Goal: Transaction & Acquisition: Purchase product/service

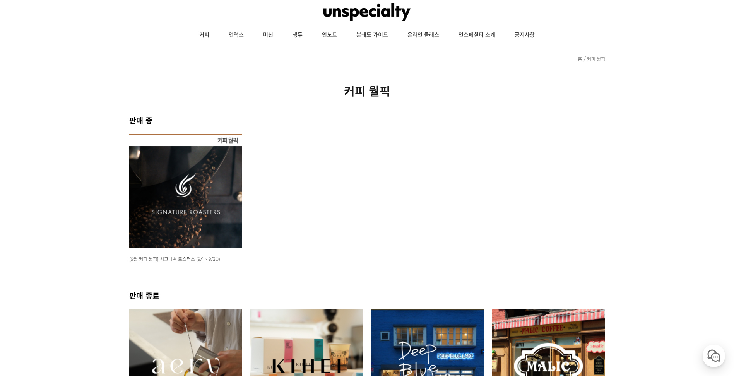
scroll to position [39, 0]
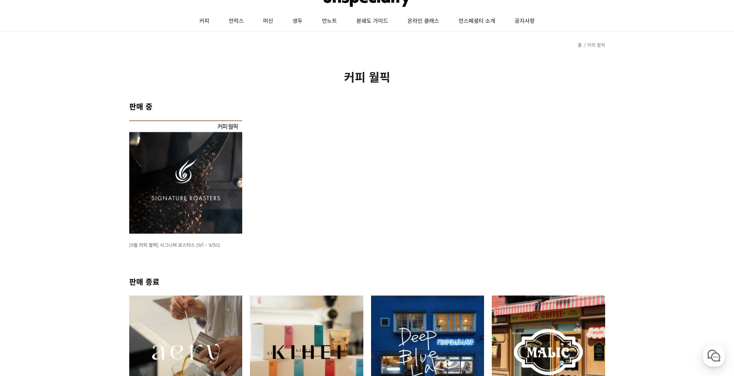
click at [219, 166] on img at bounding box center [185, 176] width 113 height 113
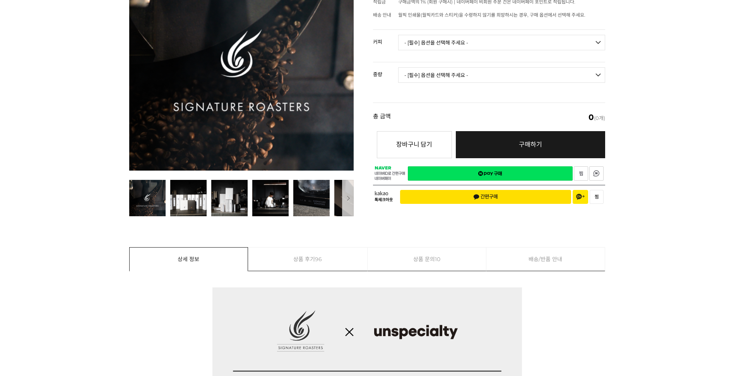
click at [515, 36] on select "- [필수] 옵션을 선택해 주세요 - ------------------- 언스페셜티 분쇄도 가이드 종이(주문 1건당 최대 1개 제공) 월픽 인…" at bounding box center [501, 42] width 207 height 15
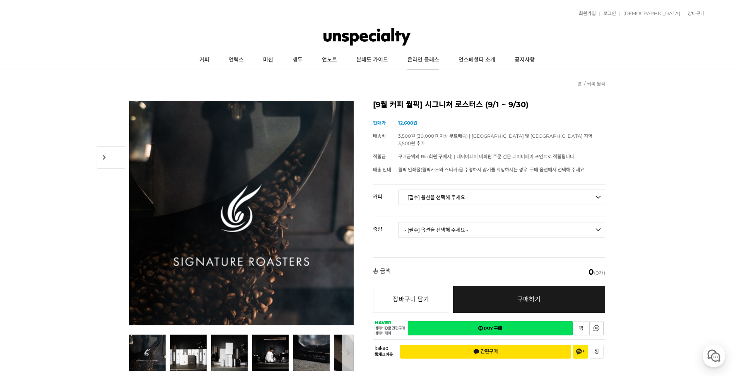
click at [416, 57] on link "온라인 클래스" at bounding box center [423, 59] width 51 height 19
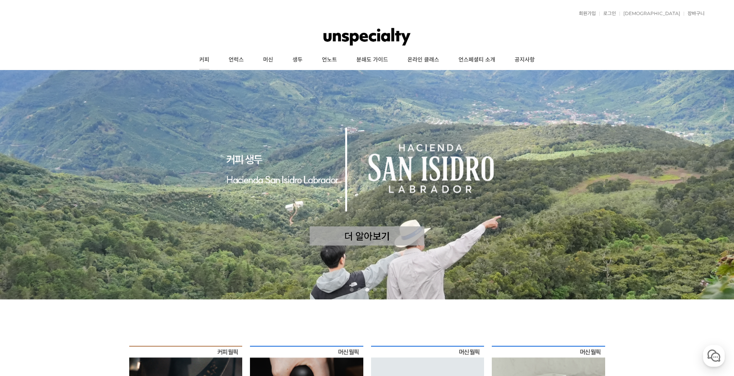
click at [206, 62] on link "커피" at bounding box center [204, 59] width 29 height 19
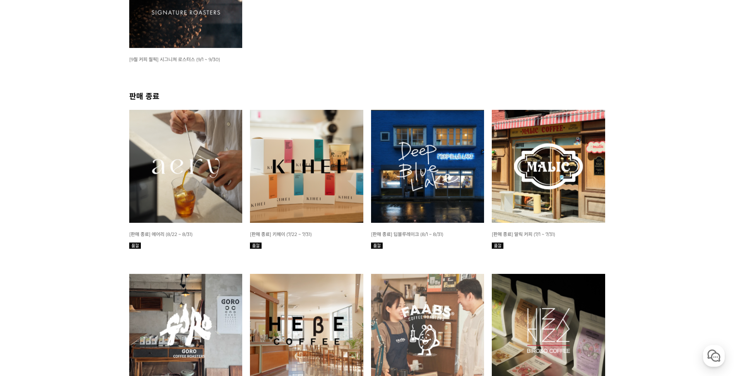
scroll to position [232, 0]
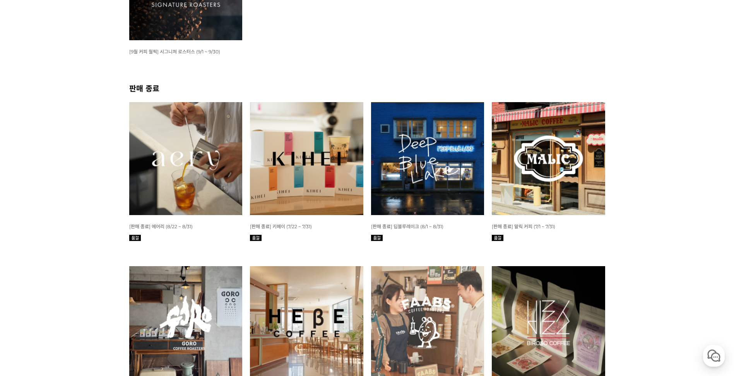
click at [197, 49] on span "[9월 커피 월픽] 시그니쳐 로스터스 (9/1 ~ 9/30)" at bounding box center [174, 52] width 91 height 6
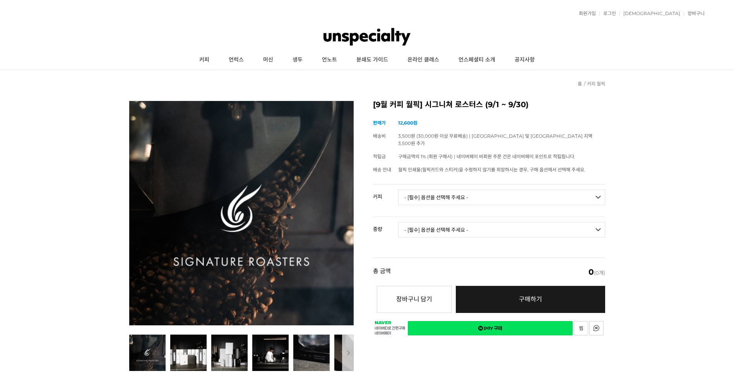
drag, startPoint x: 476, startPoint y: 181, endPoint x: 466, endPoint y: 197, distance: 19.0
click at [476, 185] on td "- [필수] 옵션을 선택해 주세요 - ------------------- 언스페셜티 분쇄도 가이드 종이(주문 1건당 최대 1개 제공) 월픽 인…" at bounding box center [501, 201] width 207 height 32
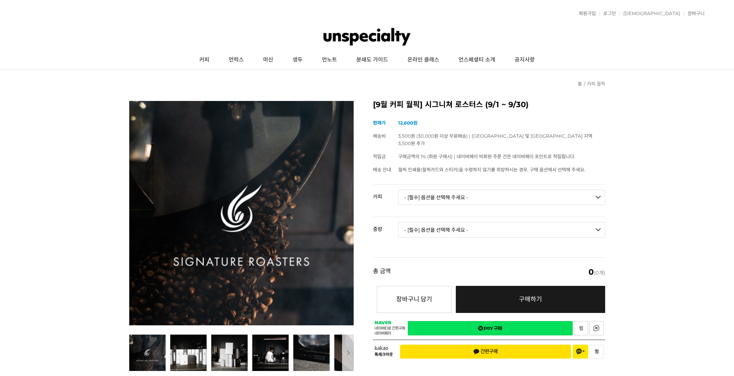
click at [465, 197] on select "- [필수] 옵션을 선택해 주세요 - ------------------- 언스페셜티 분쇄도 가이드 종이(주문 1건당 최대 1개 제공) 월픽 인…" at bounding box center [501, 197] width 207 height 15
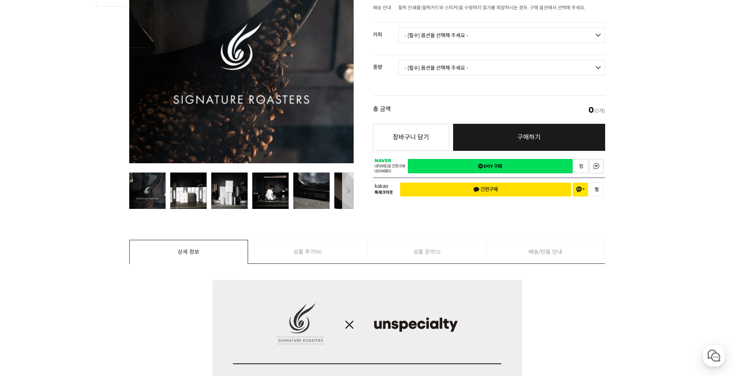
scroll to position [123, 0]
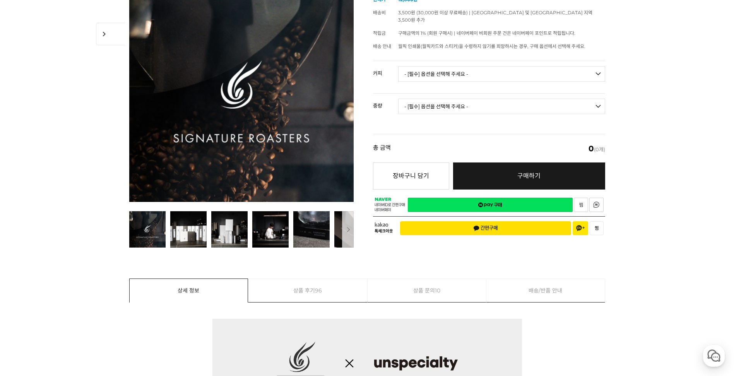
click at [529, 79] on td "- [필수] 옵션을 선택해 주세요 - ------------------- 언스페셜티 분쇄도 가이드 종이(주문 1건당 최대 1개 제공) 월픽 인…" at bounding box center [501, 77] width 207 height 32
click at [543, 68] on select "- [필수] 옵션을 선택해 주세요 - ------------------- 언스페셜티 분쇄도 가이드 종이(주문 1건당 최대 1개 제공) 월픽 인…" at bounding box center [501, 73] width 207 height 15
select select "#16 콜롬비아 [PERSON_NAME] 디카페인"
click at [398, 66] on select "- [필수] 옵션을 선택해 주세요 - ------------------- 언스페셜티 분쇄도 가이드 종이(주문 1건당 최대 1개 제공) 월픽 인…" at bounding box center [501, 73] width 207 height 15
click at [536, 99] on select "- [필수] 옵션을 선택해 주세요 - ------------------- 200g" at bounding box center [501, 106] width 207 height 15
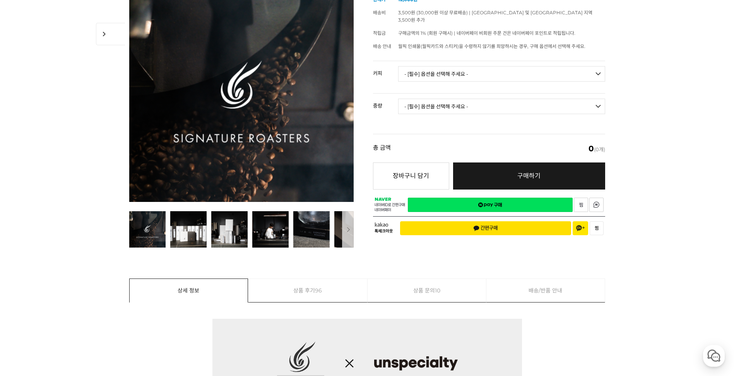
select select "200g"
click at [398, 99] on select "- [필수] 옵션을 선택해 주세요 - ------------------- 200g" at bounding box center [501, 106] width 207 height 15
select select "*"
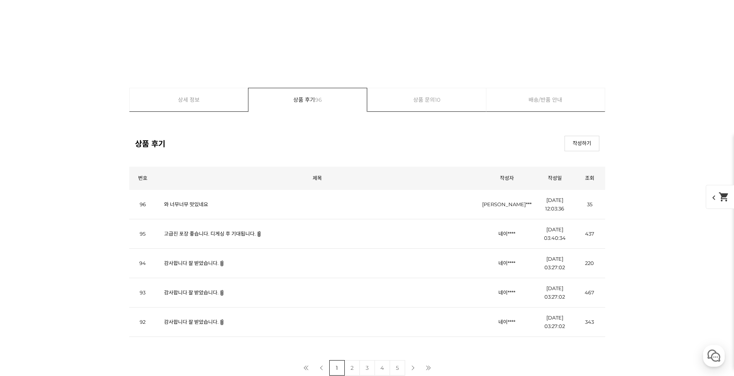
scroll to position [7836, 0]
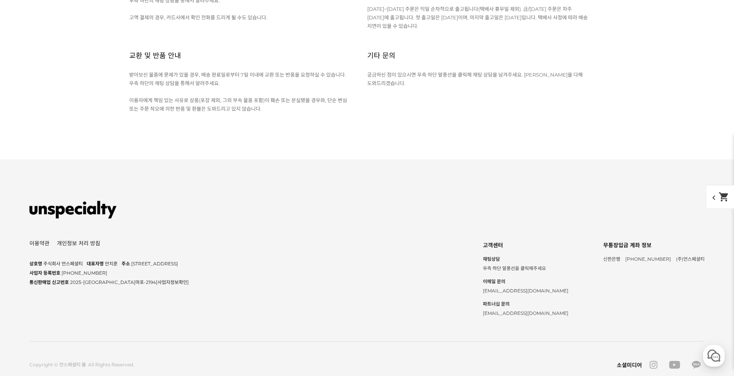
scroll to position [8958, 0]
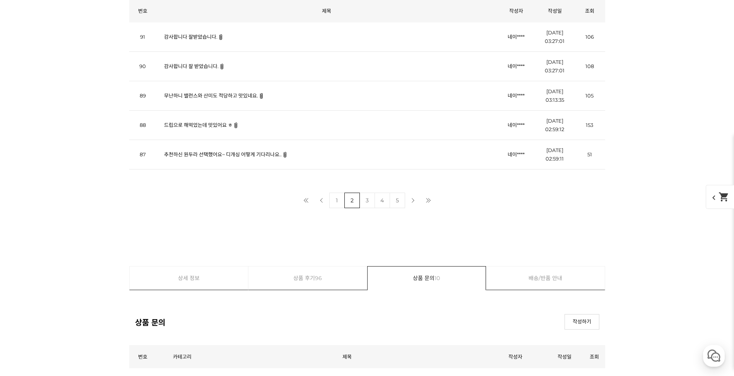
click at [257, 154] on link "추천하신 원두라 선택했어요~ 디개싱 어떻게 기다리나요.." at bounding box center [223, 154] width 118 height 6
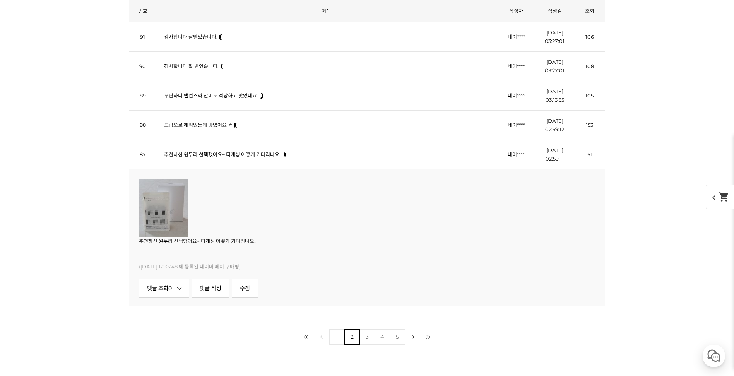
click at [149, 214] on img at bounding box center [163, 208] width 49 height 58
click at [169, 216] on img at bounding box center [163, 208] width 49 height 58
click at [192, 120] on td "드립으로 해먹었는데 맛있어요 ㅎ" at bounding box center [326, 125] width 341 height 29
click at [191, 126] on link "드립으로 해먹었는데 맛있어요 ㅎ" at bounding box center [198, 125] width 68 height 6
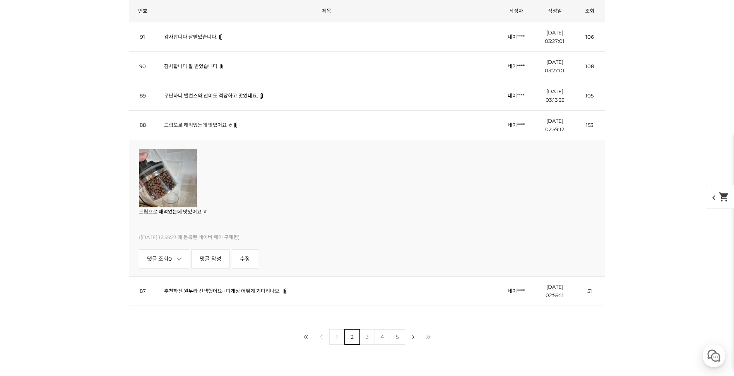
click at [207, 97] on link "무난하니 밸런스와 산미도 적당하고 맛있네요." at bounding box center [211, 95] width 94 height 6
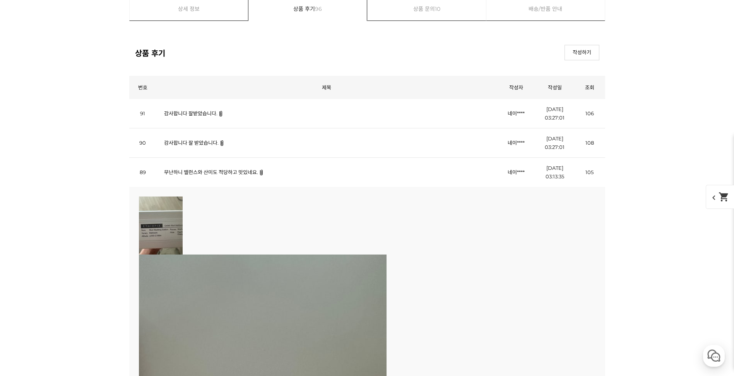
scroll to position [3227, 0]
click at [204, 117] on link "감사합니다 잘받았습니다." at bounding box center [190, 114] width 53 height 6
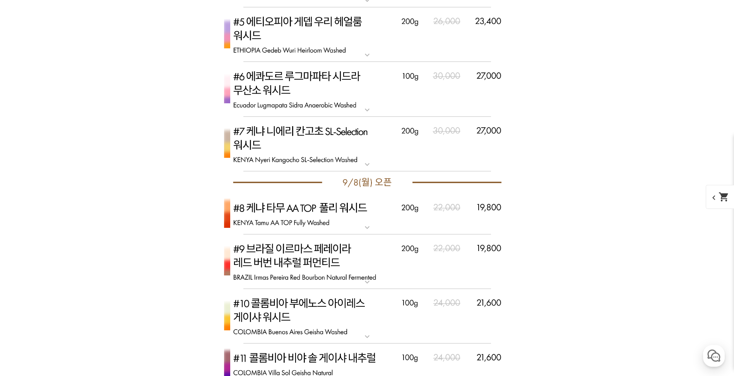
scroll to position [0, 0]
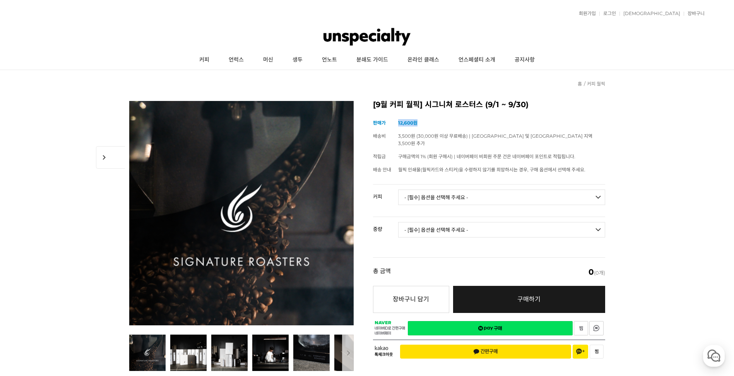
drag, startPoint x: 388, startPoint y: 123, endPoint x: 469, endPoint y: 125, distance: 80.9
click at [469, 125] on tr "판매가 12,600원" at bounding box center [489, 122] width 232 height 13
drag, startPoint x: 469, startPoint y: 125, endPoint x: 681, endPoint y: 166, distance: 216.1
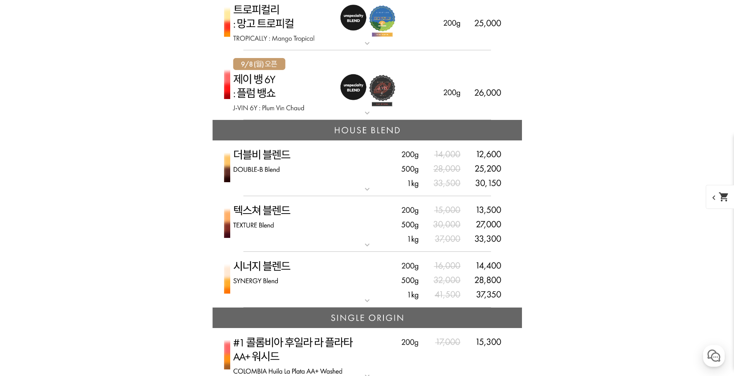
scroll to position [1954, 0]
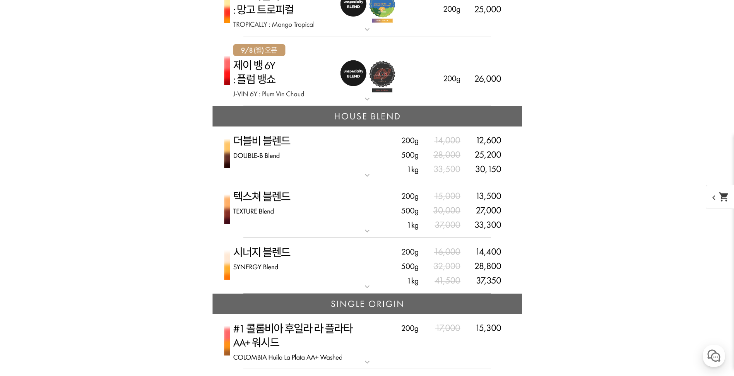
click at [285, 145] on img at bounding box center [367, 155] width 310 height 56
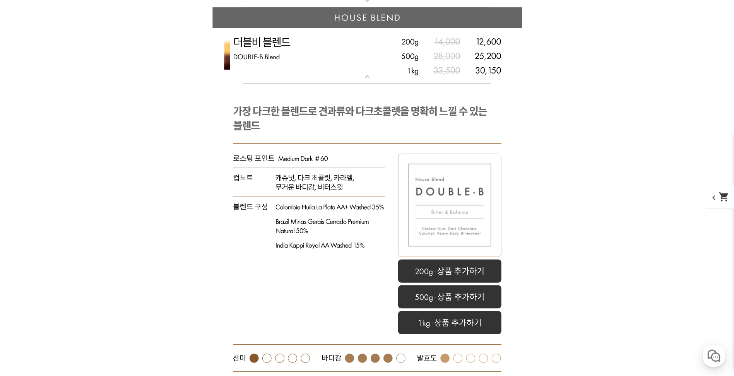
scroll to position [2109, 0]
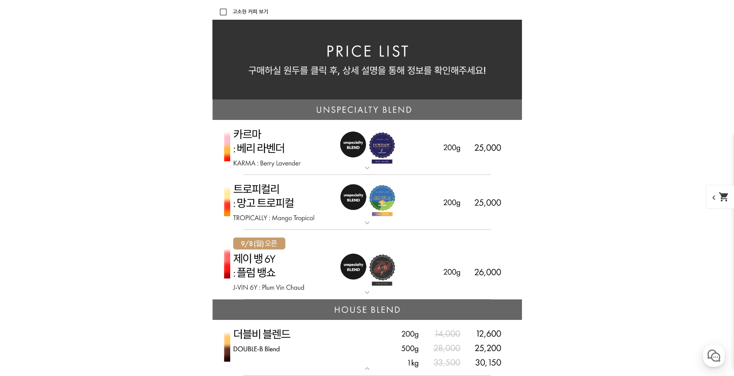
click at [278, 336] on img at bounding box center [367, 348] width 310 height 56
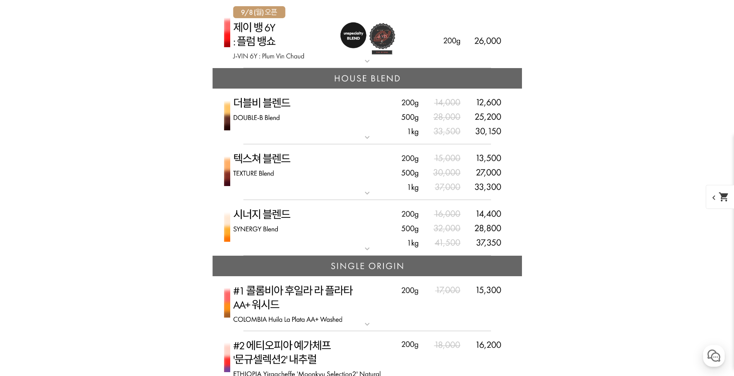
scroll to position [1993, 0]
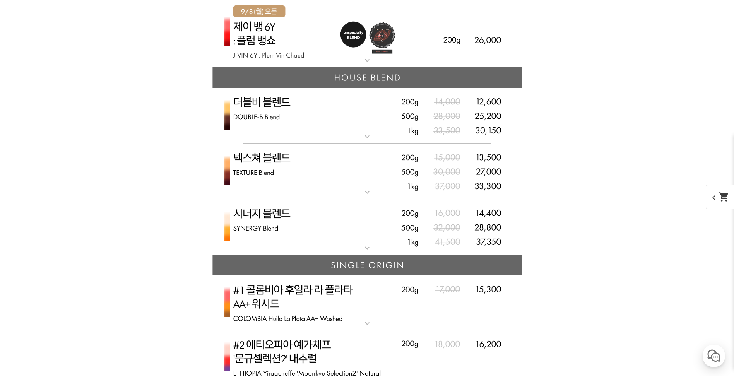
click at [292, 300] on img at bounding box center [367, 303] width 310 height 55
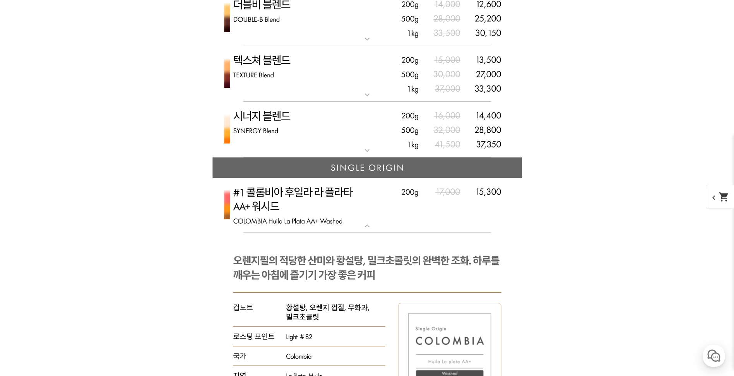
scroll to position [2032, 0]
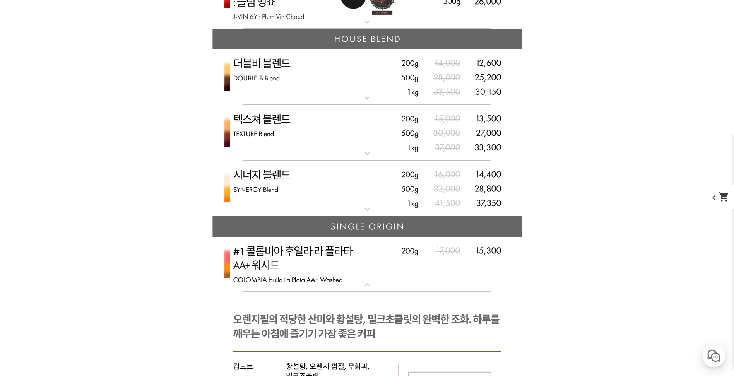
click at [327, 242] on p "#1 콜롬비아 후일라 라 플라타 AA+ 워시드" at bounding box center [367, 240] width 310 height 6
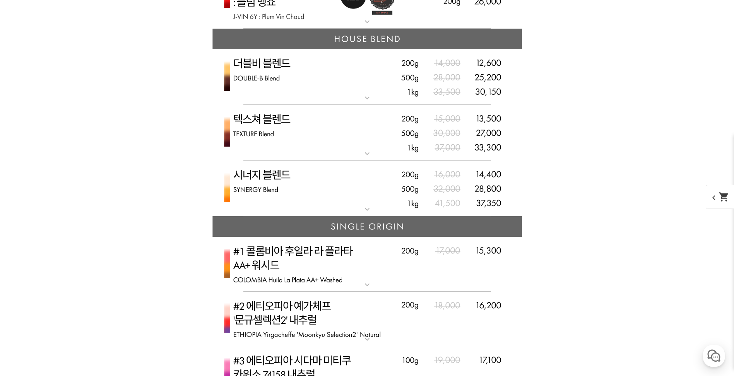
click at [317, 322] on img at bounding box center [367, 319] width 310 height 55
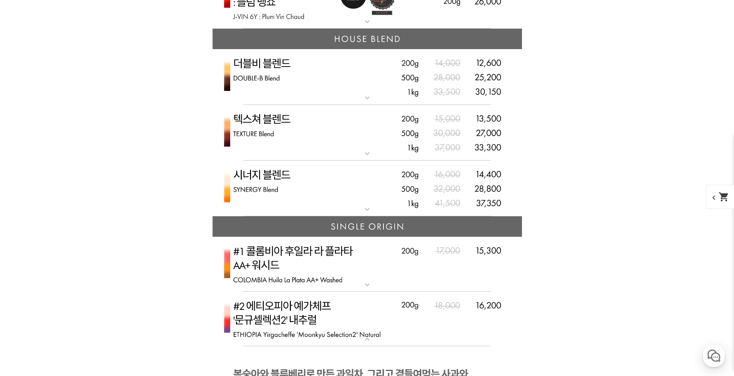
scroll to position [2225, 0]
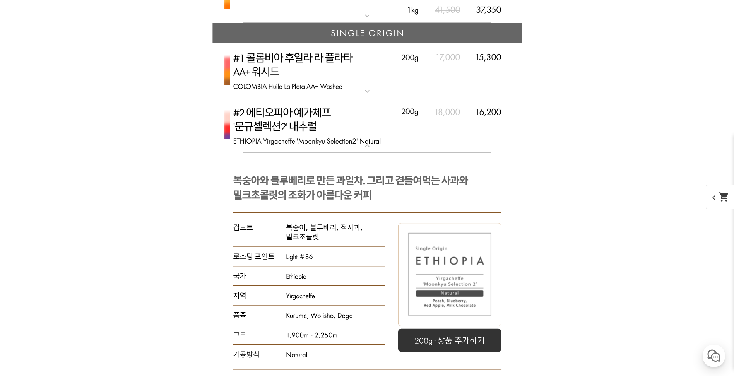
click at [332, 123] on img at bounding box center [367, 125] width 310 height 55
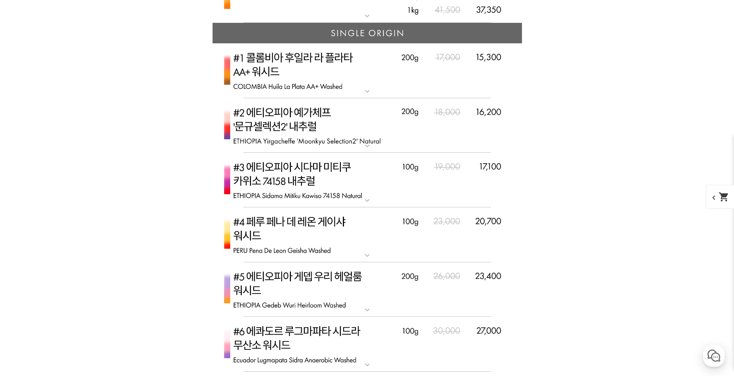
click at [322, 166] on img at bounding box center [367, 180] width 310 height 55
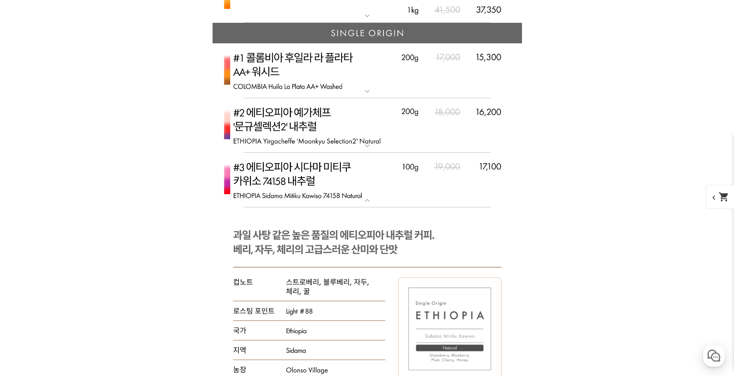
click at [322, 166] on img at bounding box center [367, 180] width 310 height 55
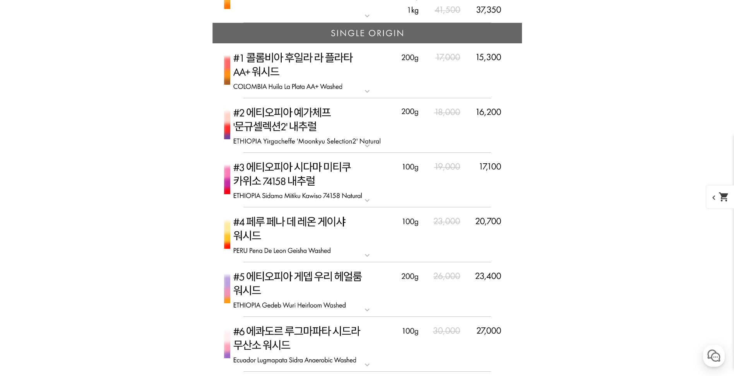
click at [311, 229] on img at bounding box center [367, 234] width 310 height 55
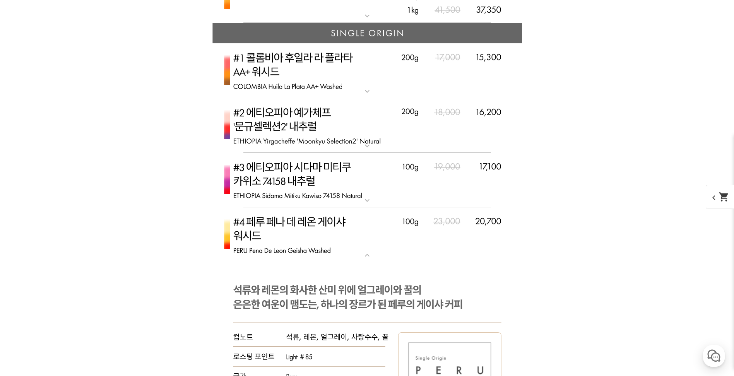
click at [311, 228] on img at bounding box center [367, 234] width 310 height 55
click at [288, 75] on img at bounding box center [367, 70] width 310 height 55
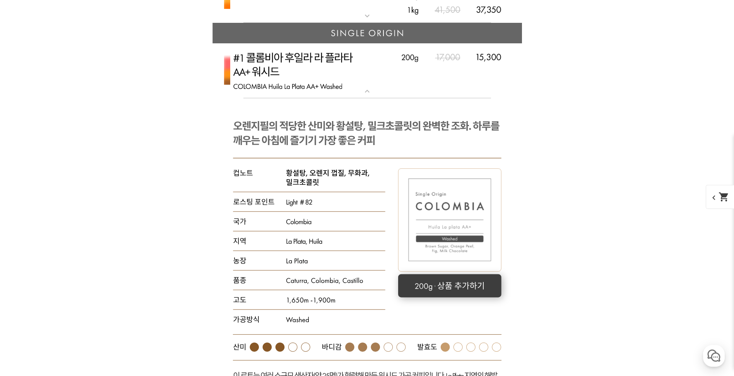
click at [465, 283] on rect at bounding box center [449, 285] width 103 height 23
select select "#1 콜롬비아 후일라 라 플라타 AA+ 워시드"
select select "200g"
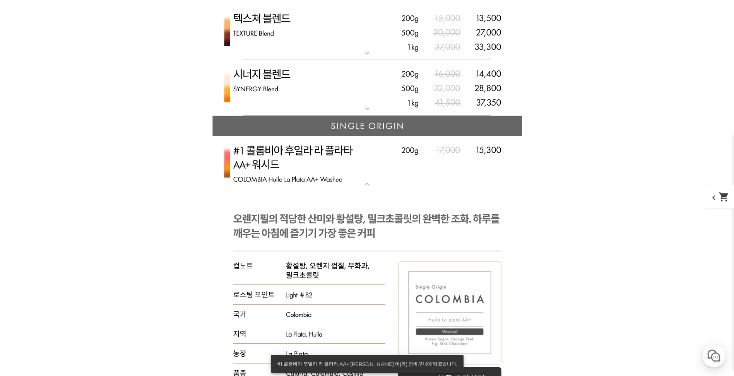
scroll to position [2032, 0]
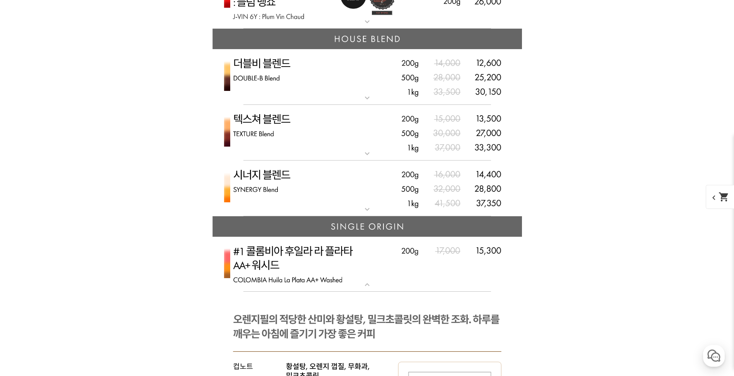
click at [375, 122] on img at bounding box center [367, 133] width 310 height 56
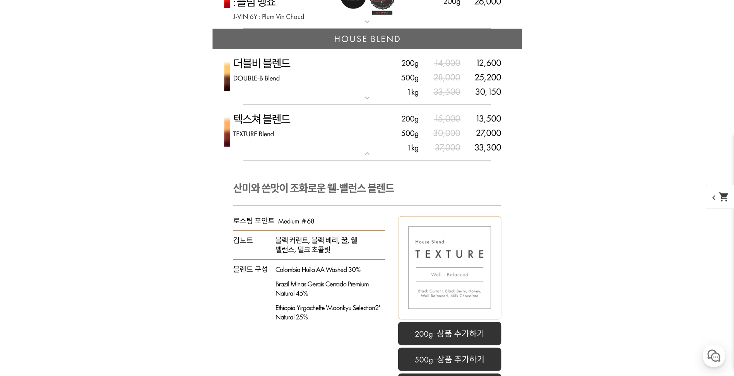
click at [375, 122] on img at bounding box center [367, 133] width 310 height 56
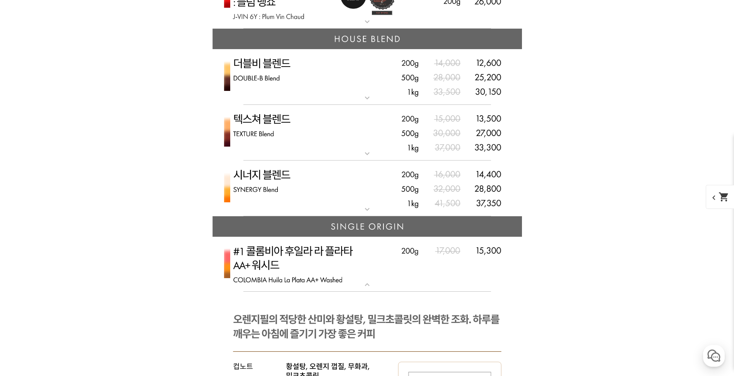
click at [295, 206] on img at bounding box center [367, 189] width 310 height 56
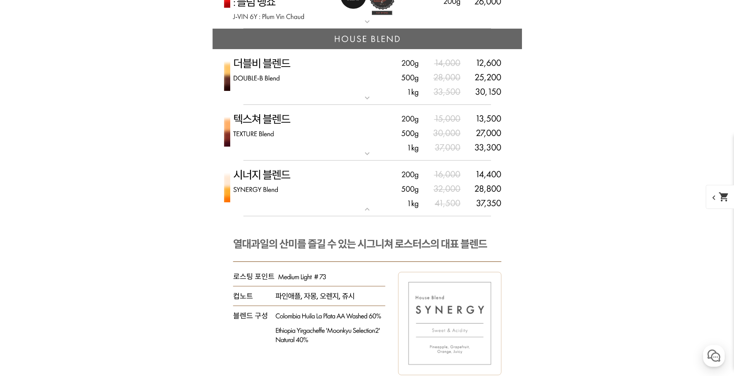
click at [299, 186] on img at bounding box center [367, 189] width 310 height 56
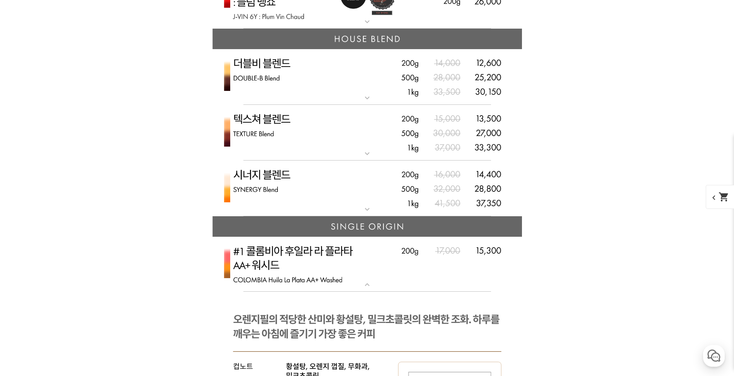
click at [346, 81] on img at bounding box center [367, 77] width 310 height 56
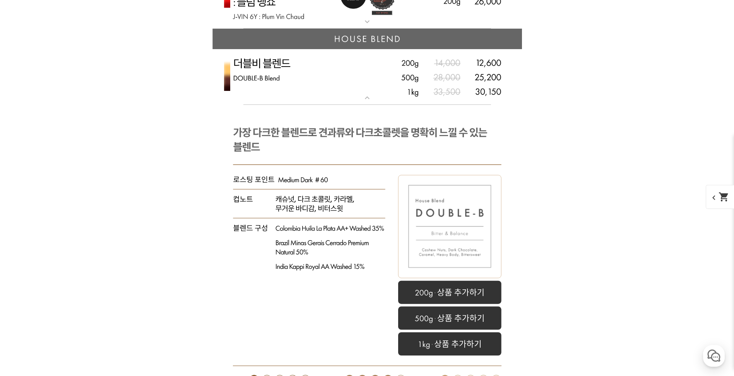
click at [316, 89] on img at bounding box center [367, 77] width 310 height 56
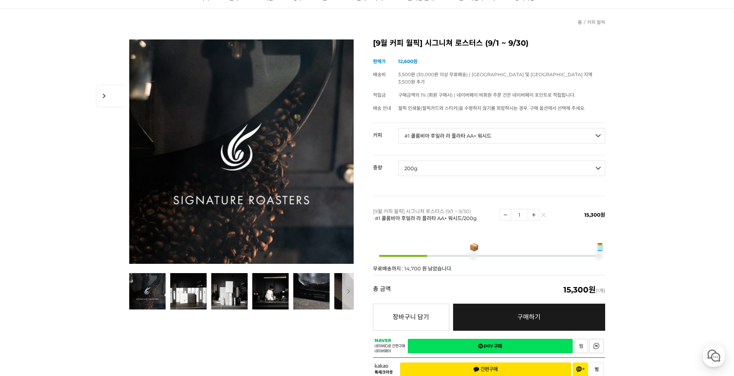
scroll to position [155, 0]
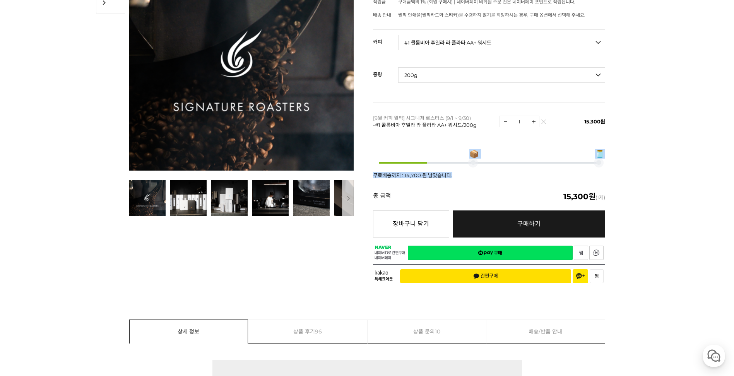
drag, startPoint x: 422, startPoint y: 157, endPoint x: 493, endPoint y: 164, distance: 70.9
click at [493, 164] on div "📦 🫙 무료배송까지 : 14,700 원 남았습니다." at bounding box center [489, 161] width 232 height 42
click at [442, 41] on select "- [필수] 옵션을 선택해 주세요 - ------------------- 언스페셜티 분쇄도 가이드 종이(주문 1건당 최대 1개 제공) 월픽 인…" at bounding box center [501, 42] width 207 height 15
select select "#16 콜롬비아 [PERSON_NAME] 디카페인"
click at [398, 35] on select "- [필수] 옵션을 선택해 주세요 - ------------------- 언스페셜티 분쇄도 가이드 종이(주문 1건당 최대 1개 제공) 월픽 인…" at bounding box center [501, 42] width 207 height 15
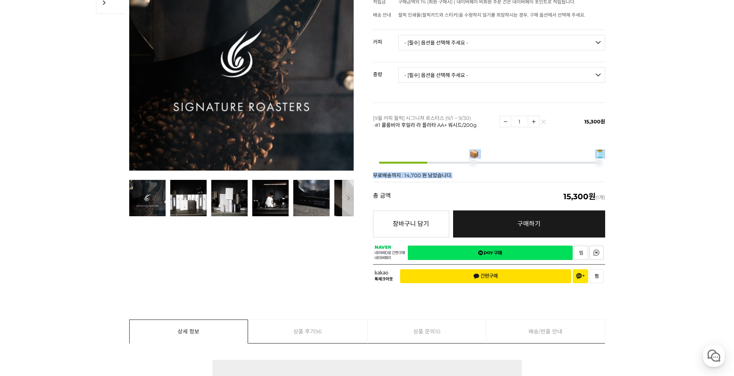
click at [552, 67] on select "- [필수] 옵션을 선택해 주세요 - ------------------- 200g" at bounding box center [501, 74] width 207 height 15
select select "200g"
click at [398, 67] on select "- [필수] 옵션을 선택해 주세요 - ------------------- 200g" at bounding box center [501, 74] width 207 height 15
select select "*"
